Goal: Find contact information: Find contact information

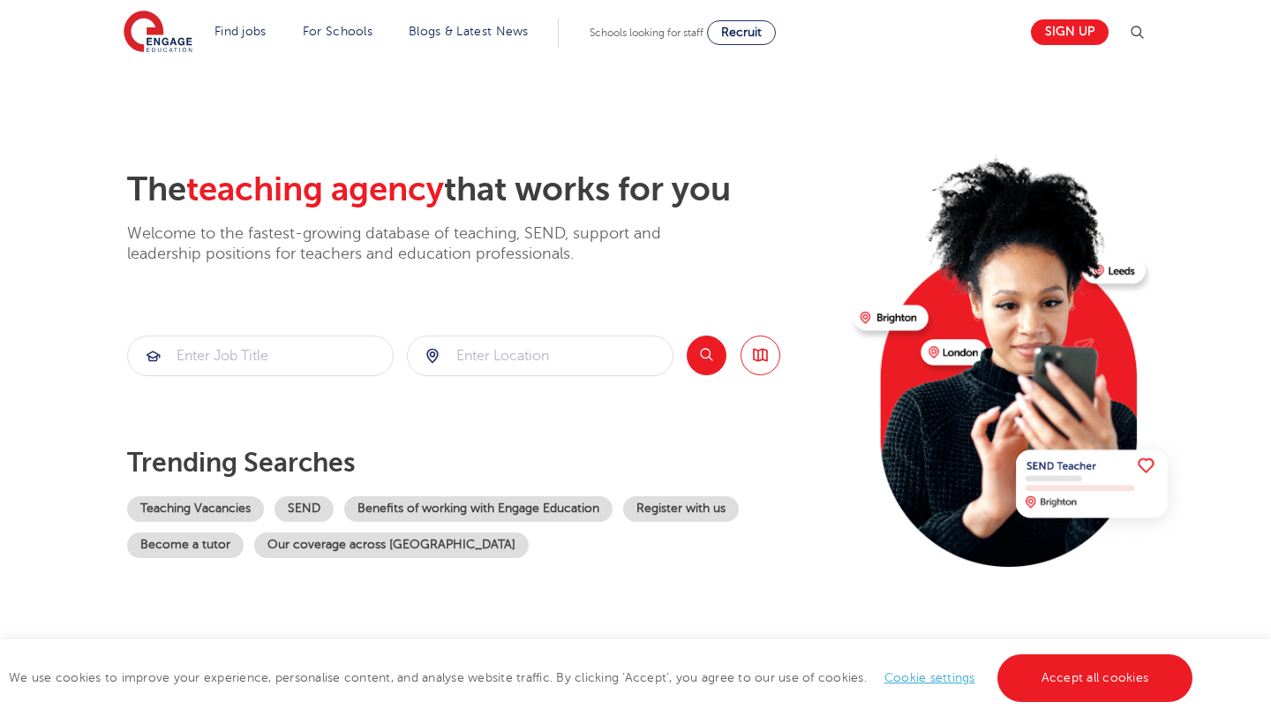
scroll to position [524, 0]
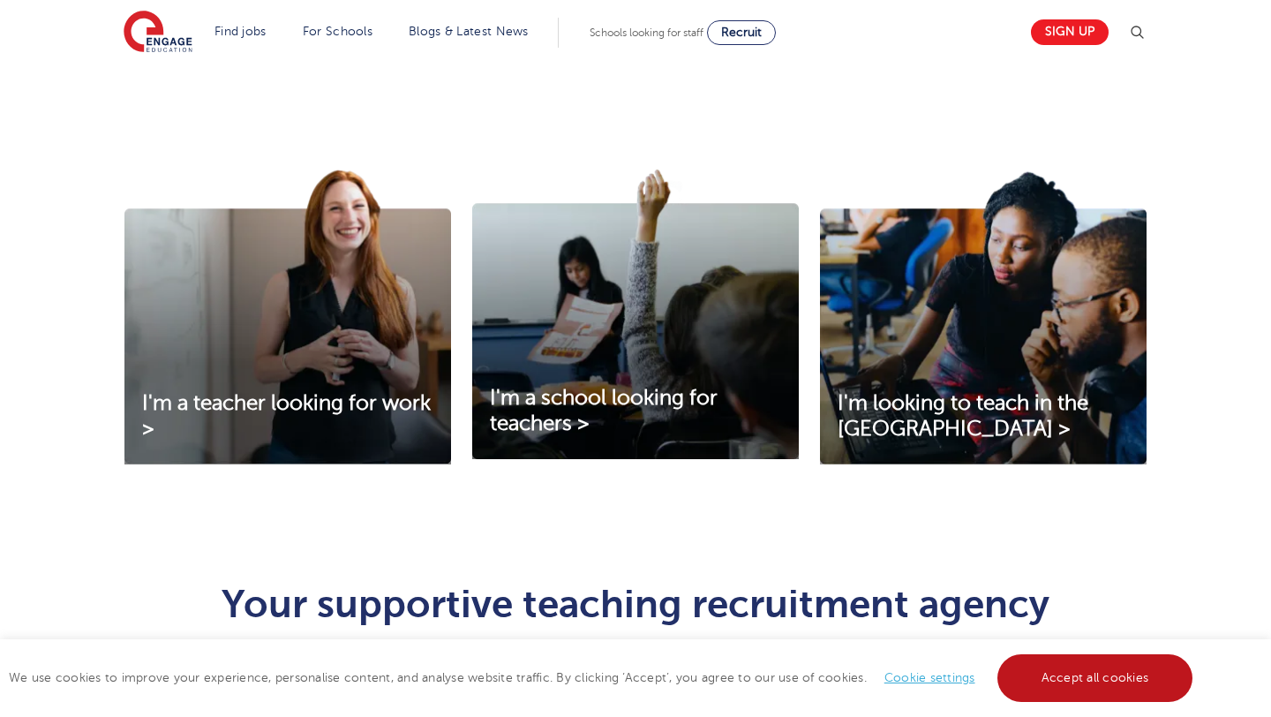
click at [1130, 679] on link "Accept all cookies" at bounding box center [1096, 678] width 196 height 48
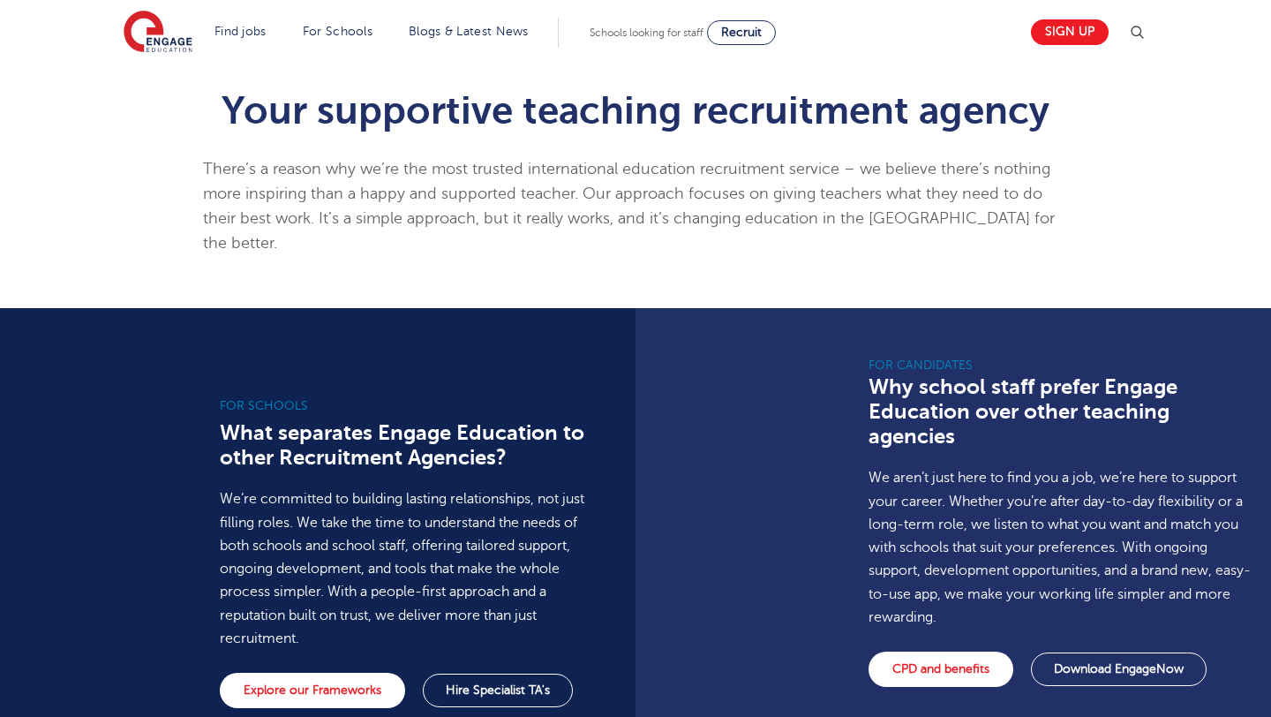
scroll to position [1017, 0]
drag, startPoint x: 220, startPoint y: 116, endPoint x: 270, endPoint y: 116, distance: 50.3
click at [270, 116] on h1 "Your supportive teaching recruitment agency" at bounding box center [636, 111] width 866 height 39
click at [324, 112] on h1 "Your supportive teaching recruitment agency" at bounding box center [636, 111] width 866 height 39
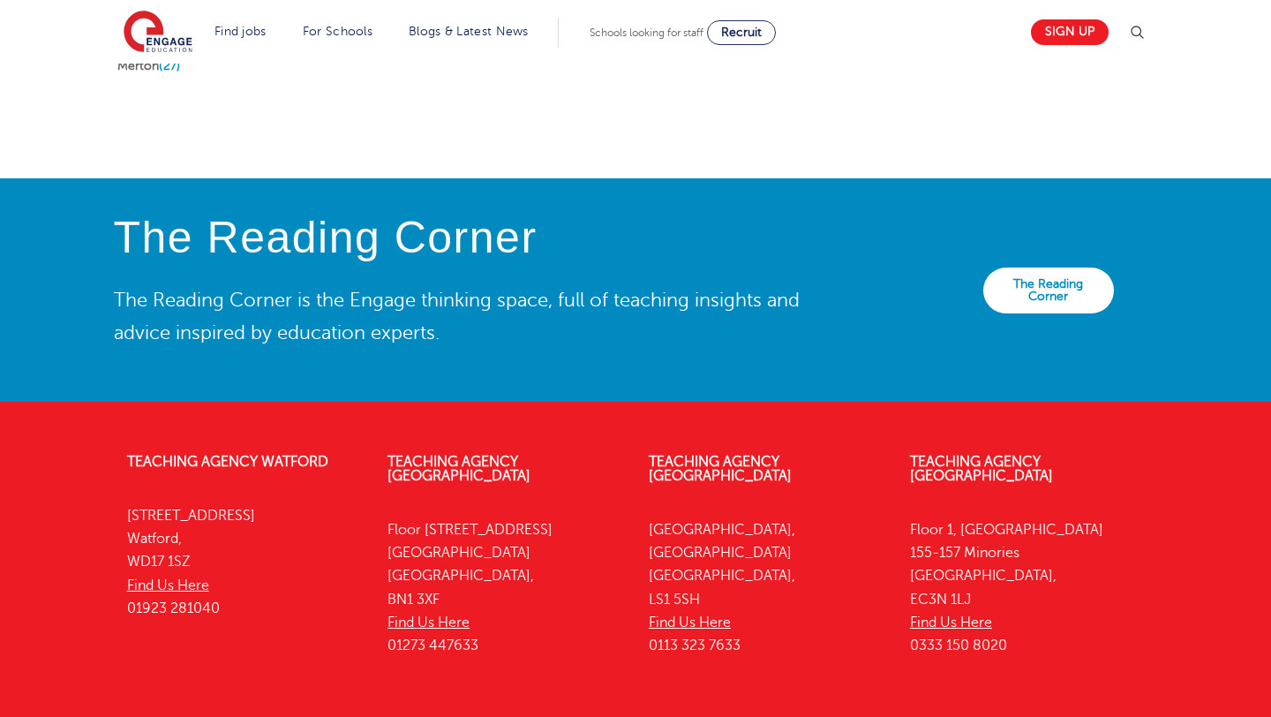
scroll to position [3934, 0]
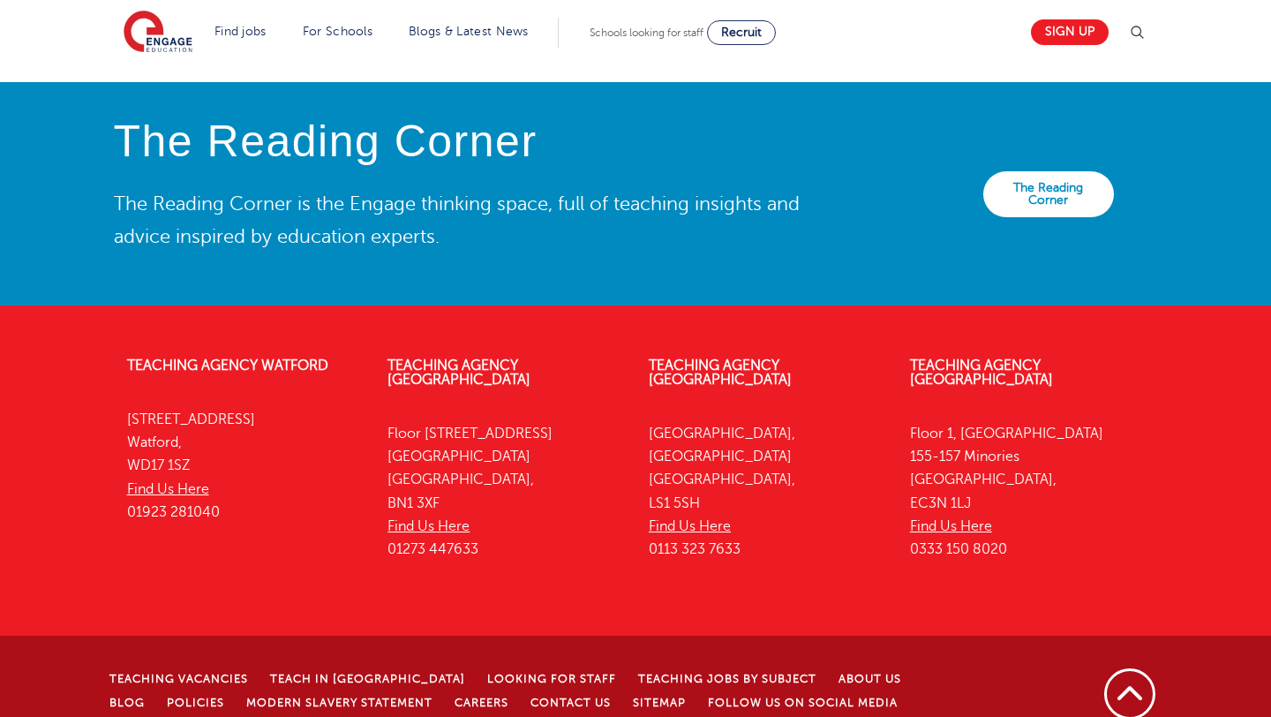
drag, startPoint x: 383, startPoint y: 337, endPoint x: 590, endPoint y: 403, distance: 217.0
click at [590, 403] on div "Teaching Agency Brighton Floor 4, 100 Queens Road Brighton Brighton, BN1 3XF Fi…" at bounding box center [504, 462] width 261 height 260
click at [653, 536] on div "Teaching Agency Watford 4th Floor, 45 Clarendon Road Watford, WD17 1SZ Find Us …" at bounding box center [636, 462] width 1071 height 260
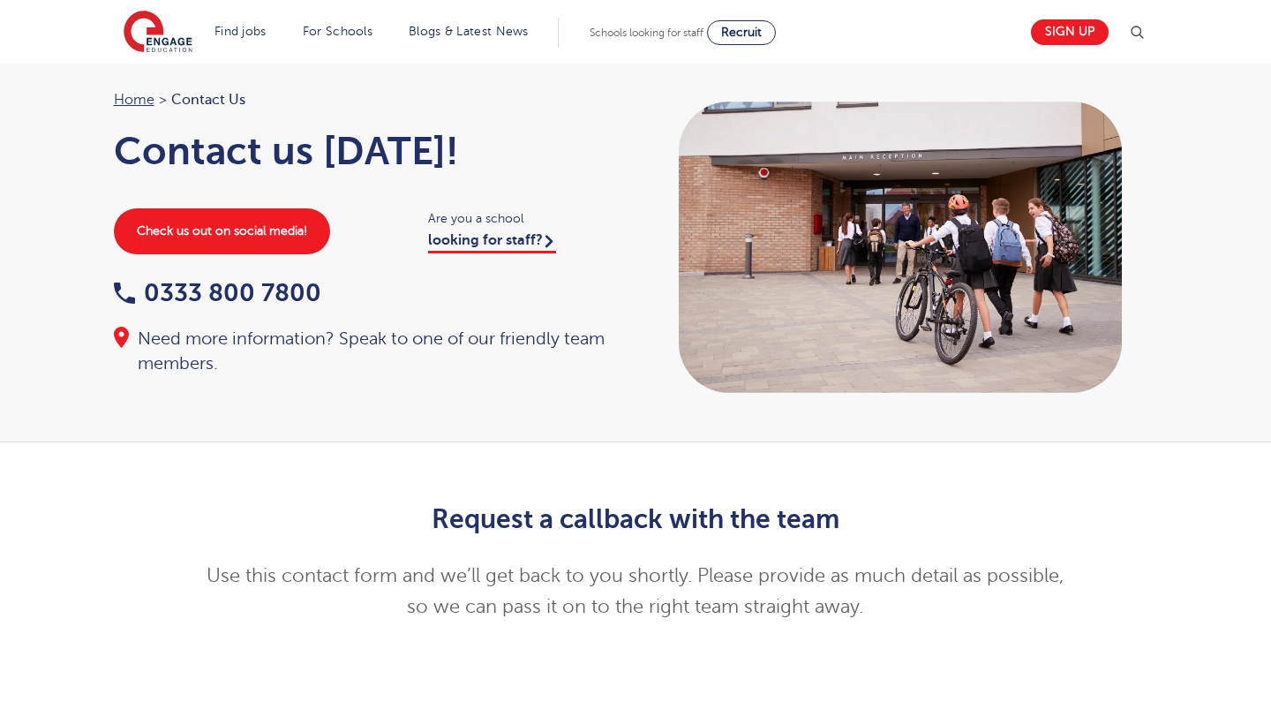
scroll to position [9, 0]
